Goal: Transaction & Acquisition: Purchase product/service

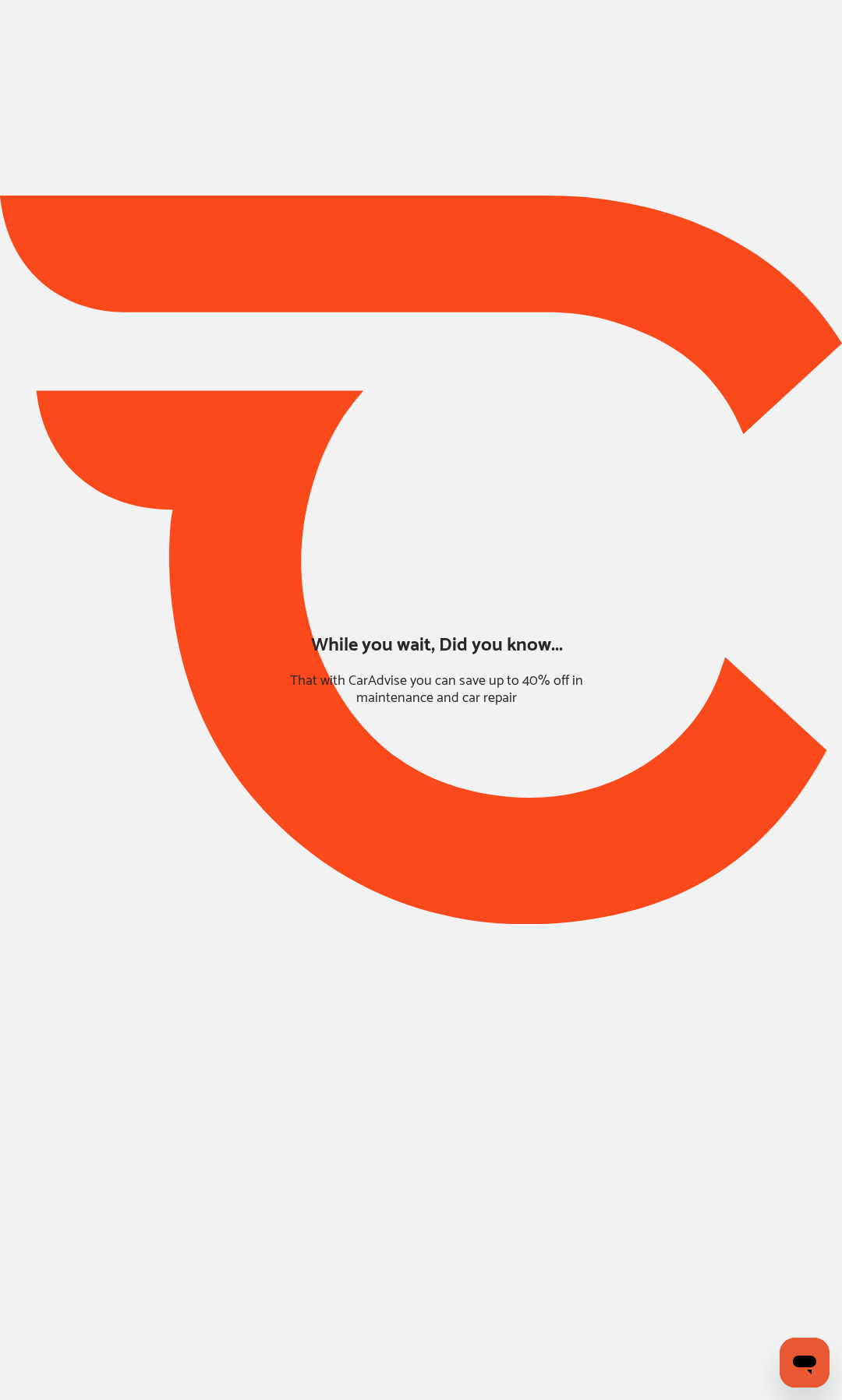
type input "*****"
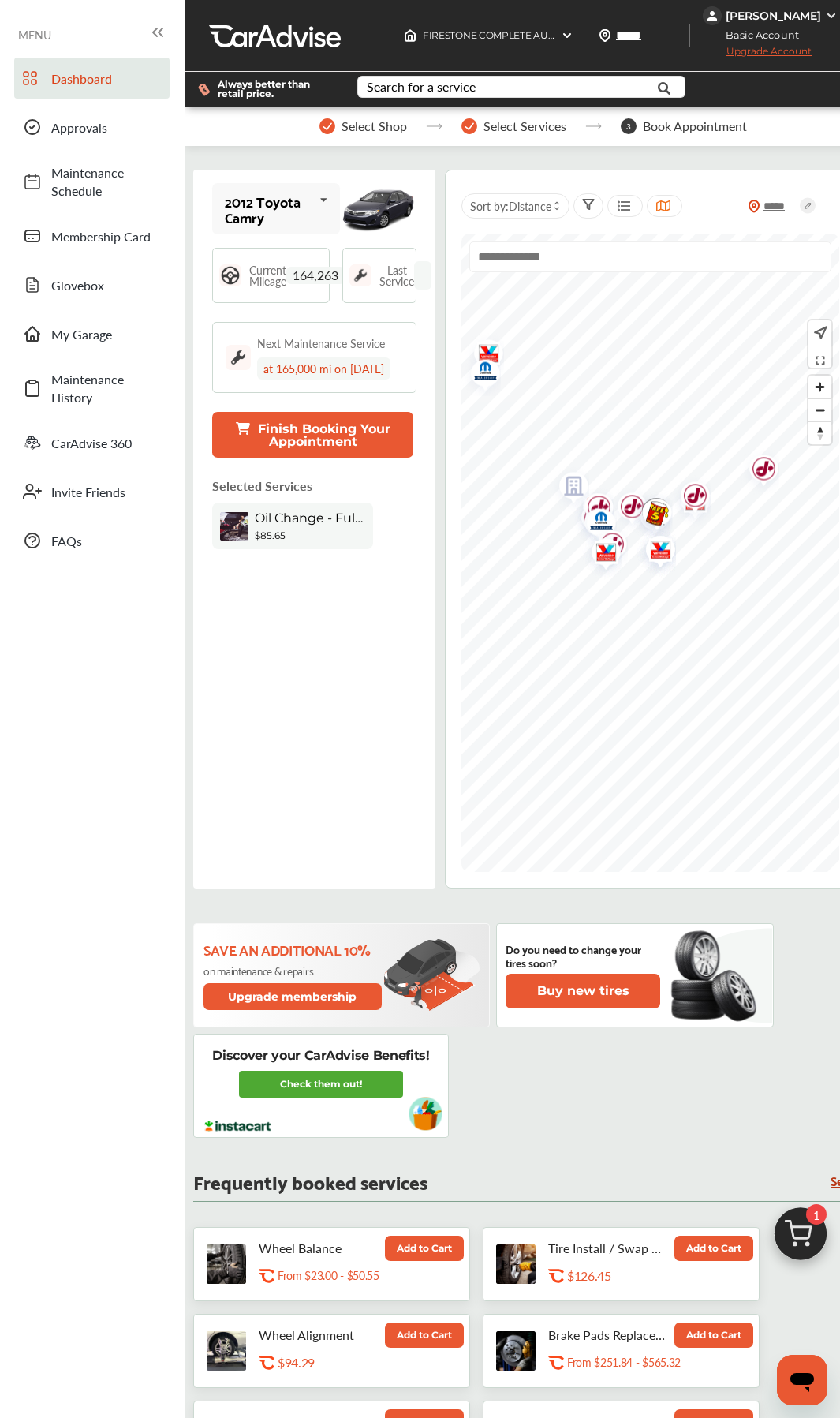
click at [792, 1228] on img at bounding box center [800, 1237] width 75 height 75
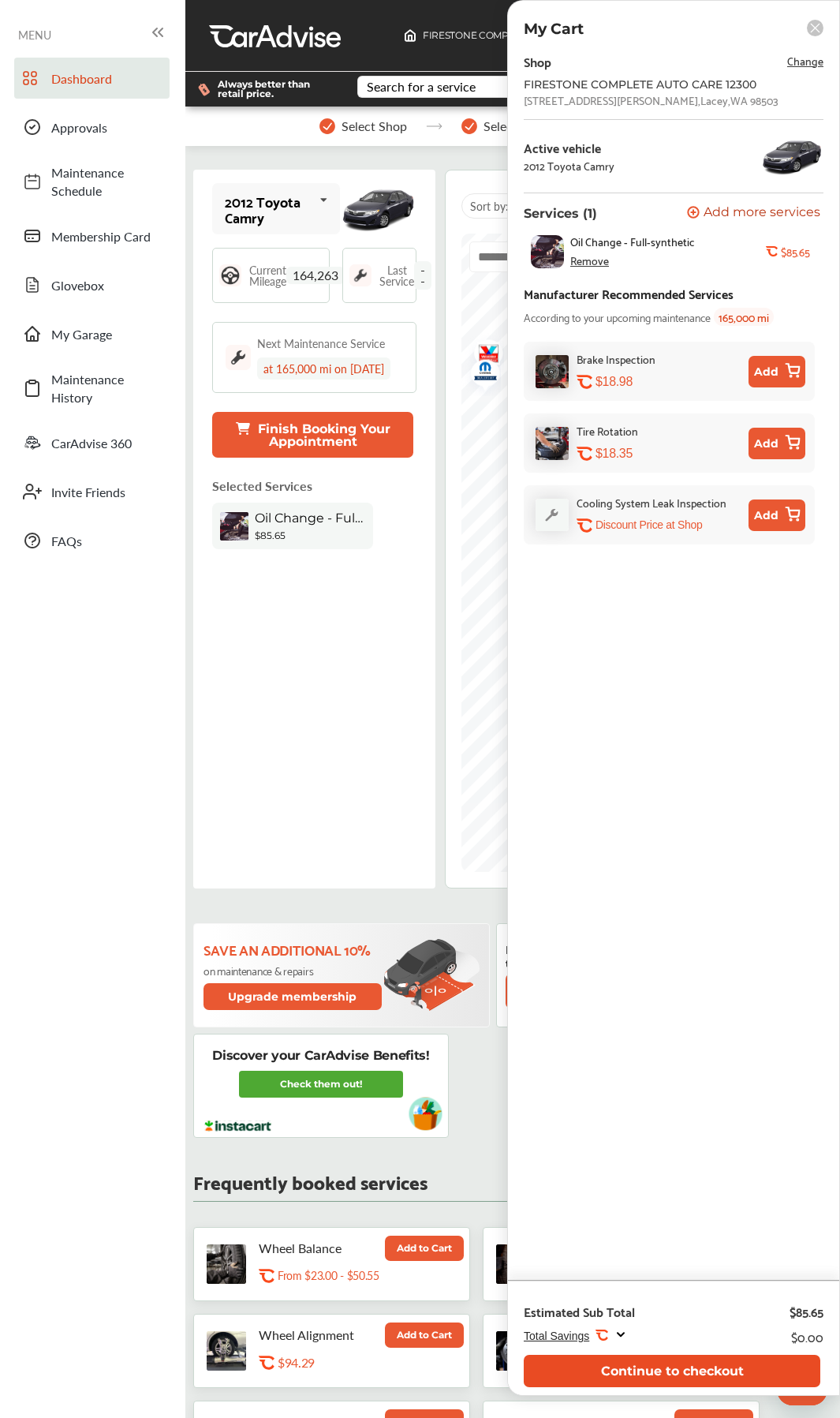
click at [727, 1363] on button "Continue to checkout" at bounding box center [671, 1370] width 296 height 33
